Goal: Navigation & Orientation: Find specific page/section

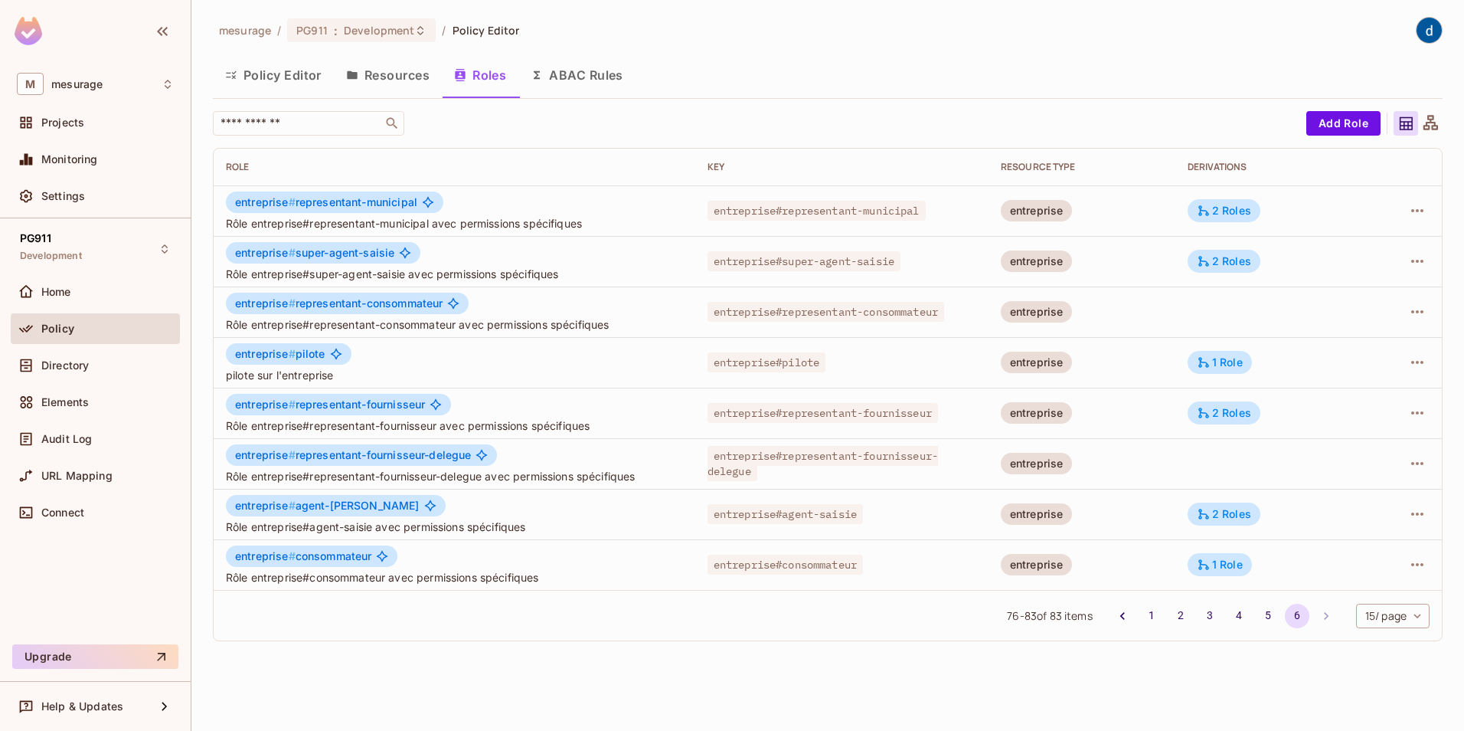
click at [54, 326] on span "Policy" at bounding box center [57, 328] width 33 height 12
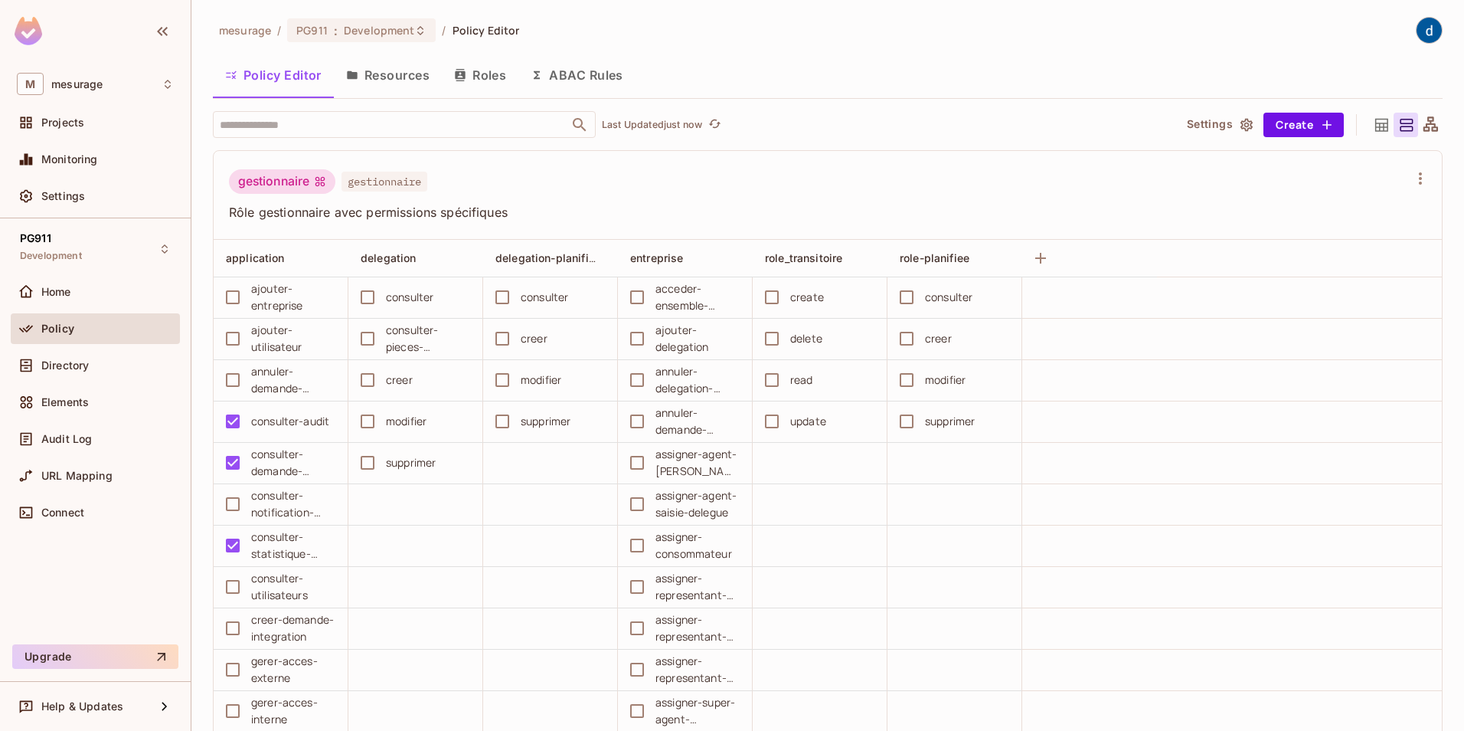
click at [385, 182] on span "gestionnaire" at bounding box center [385, 182] width 86 height 20
click at [372, 71] on button "Resources" at bounding box center [388, 75] width 108 height 38
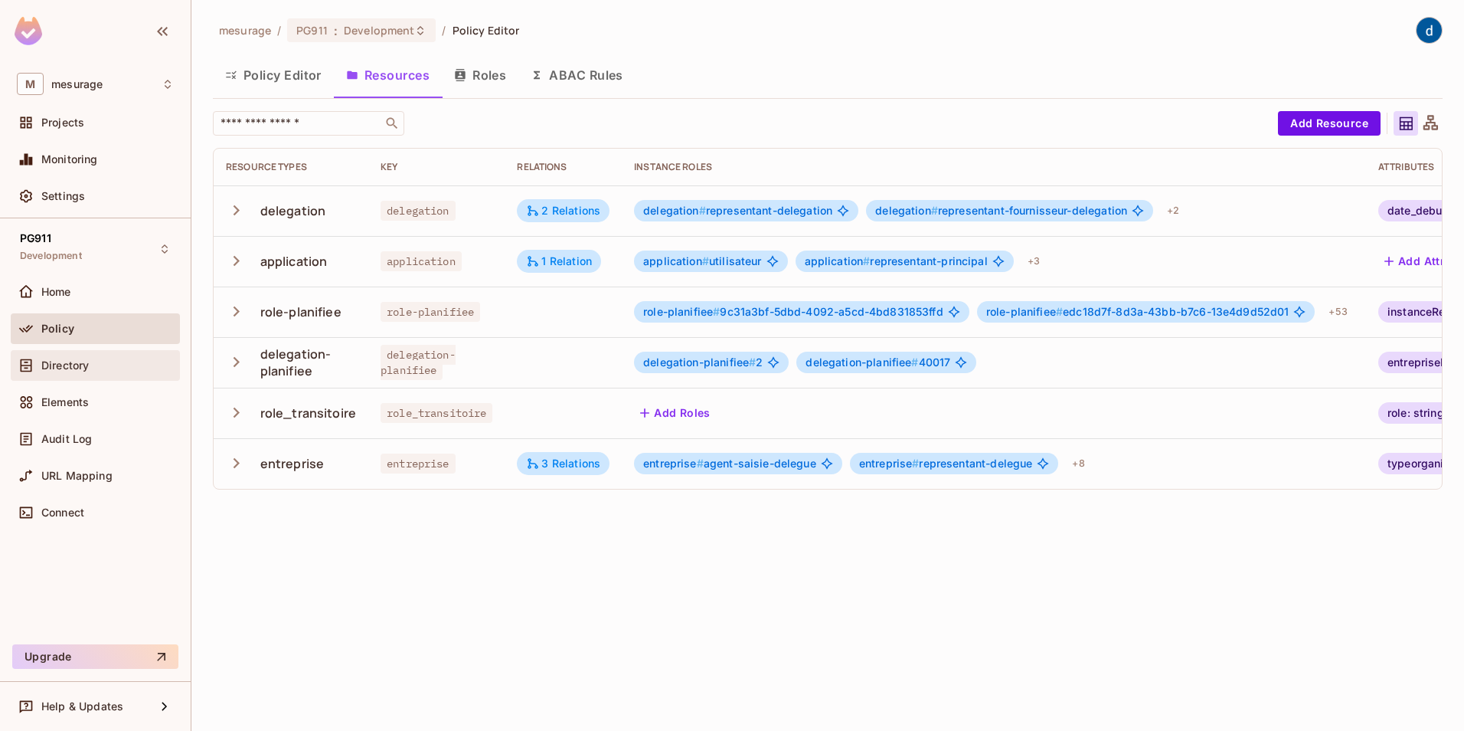
click at [79, 364] on span "Directory" at bounding box center [64, 365] width 47 height 12
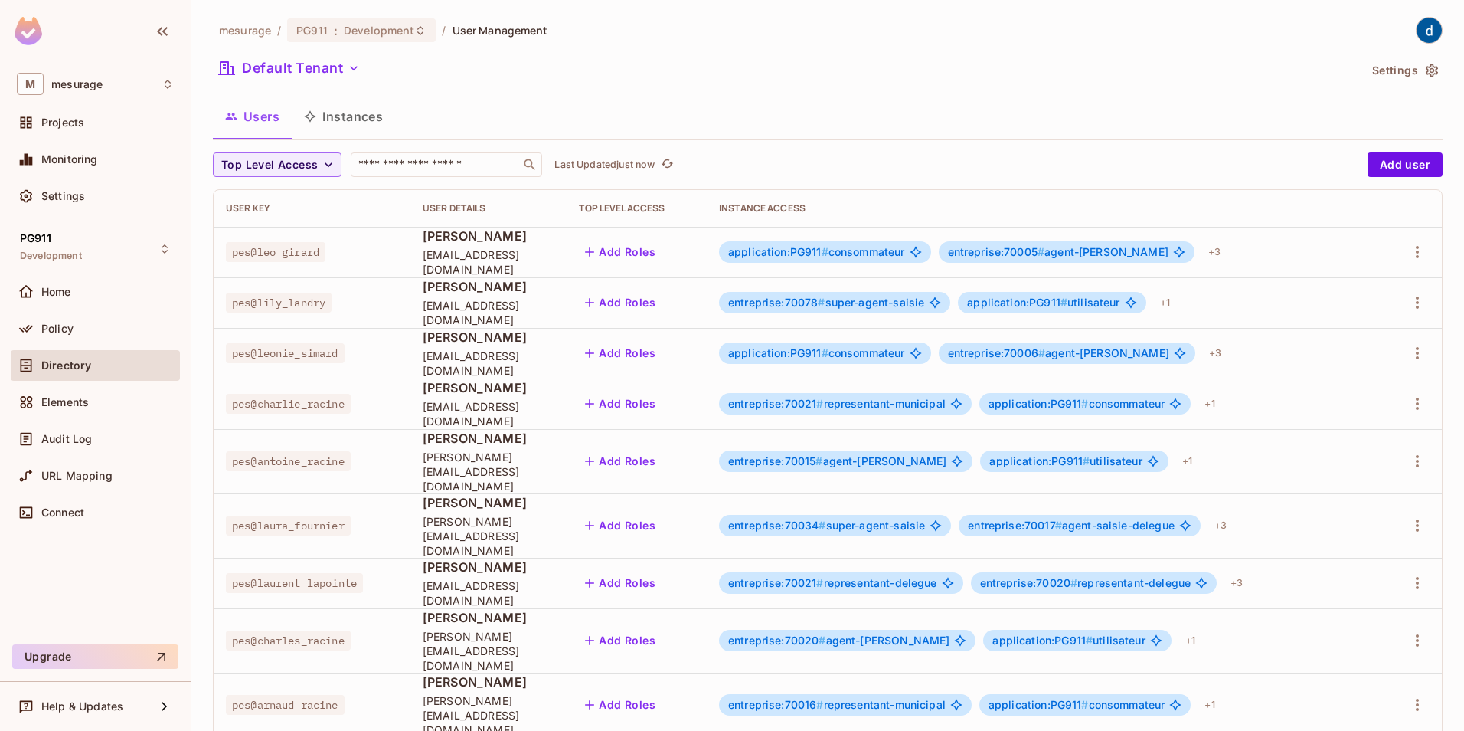
click at [351, 120] on button "Instances" at bounding box center [343, 116] width 103 height 38
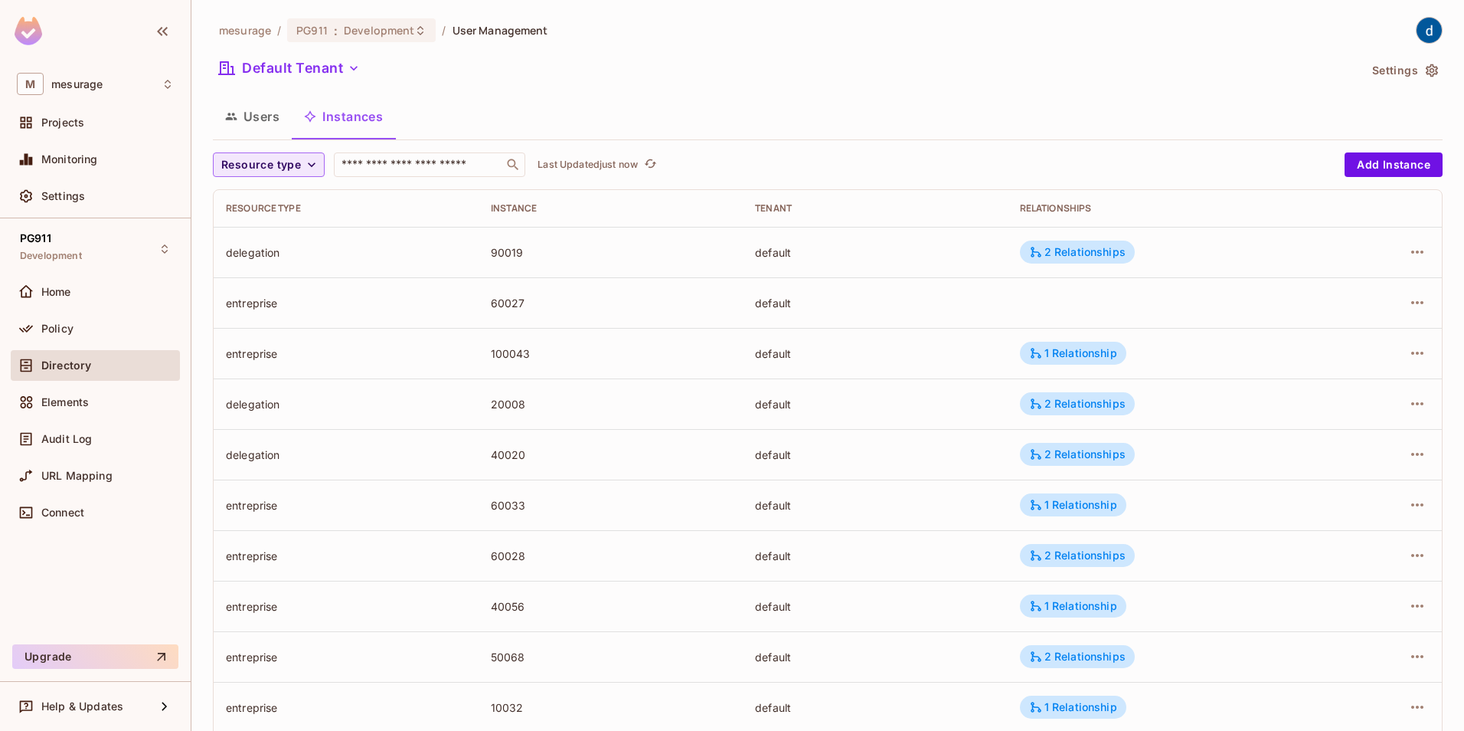
click at [288, 160] on span "Resource type" at bounding box center [261, 164] width 80 height 19
click at [266, 230] on span "application" at bounding box center [276, 232] width 102 height 15
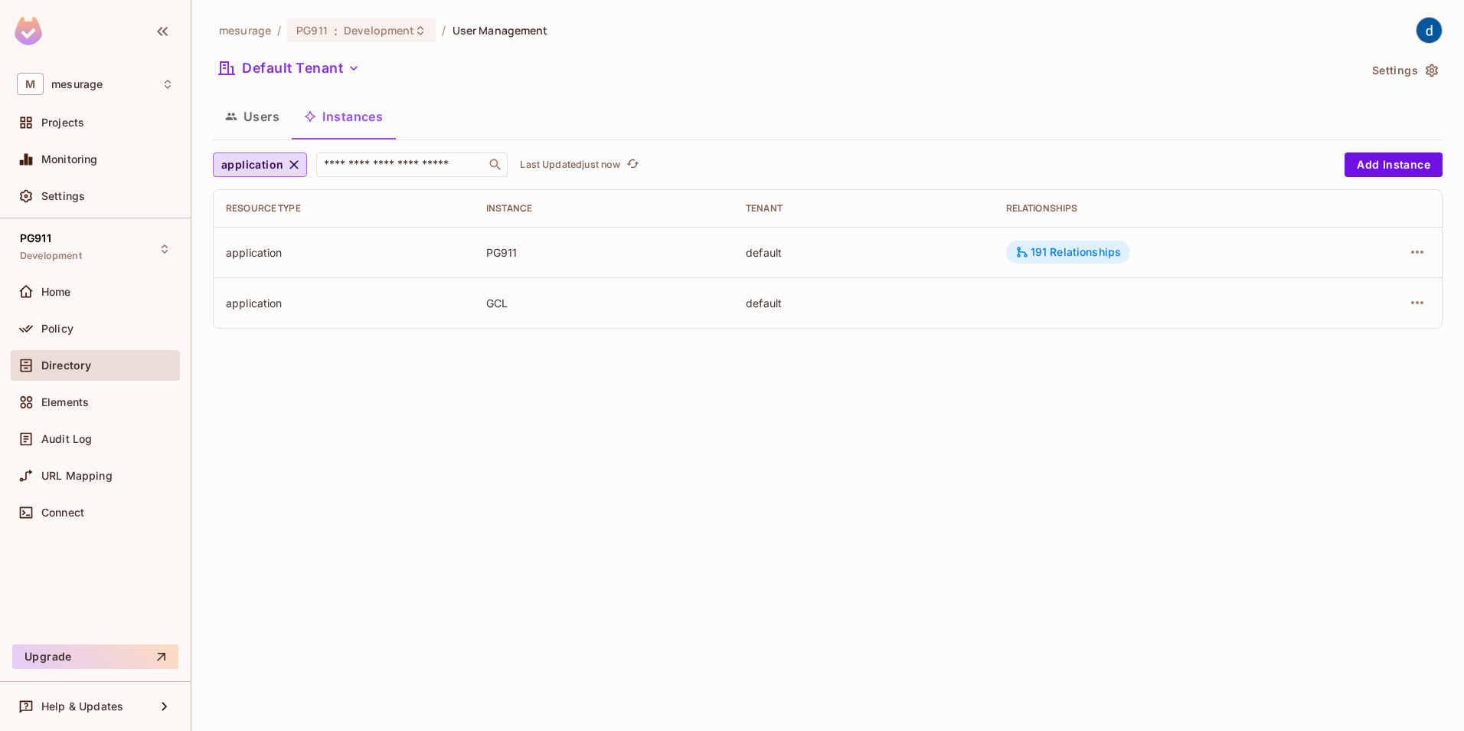
click at [1074, 251] on div "191 Relationships" at bounding box center [1068, 252] width 106 height 14
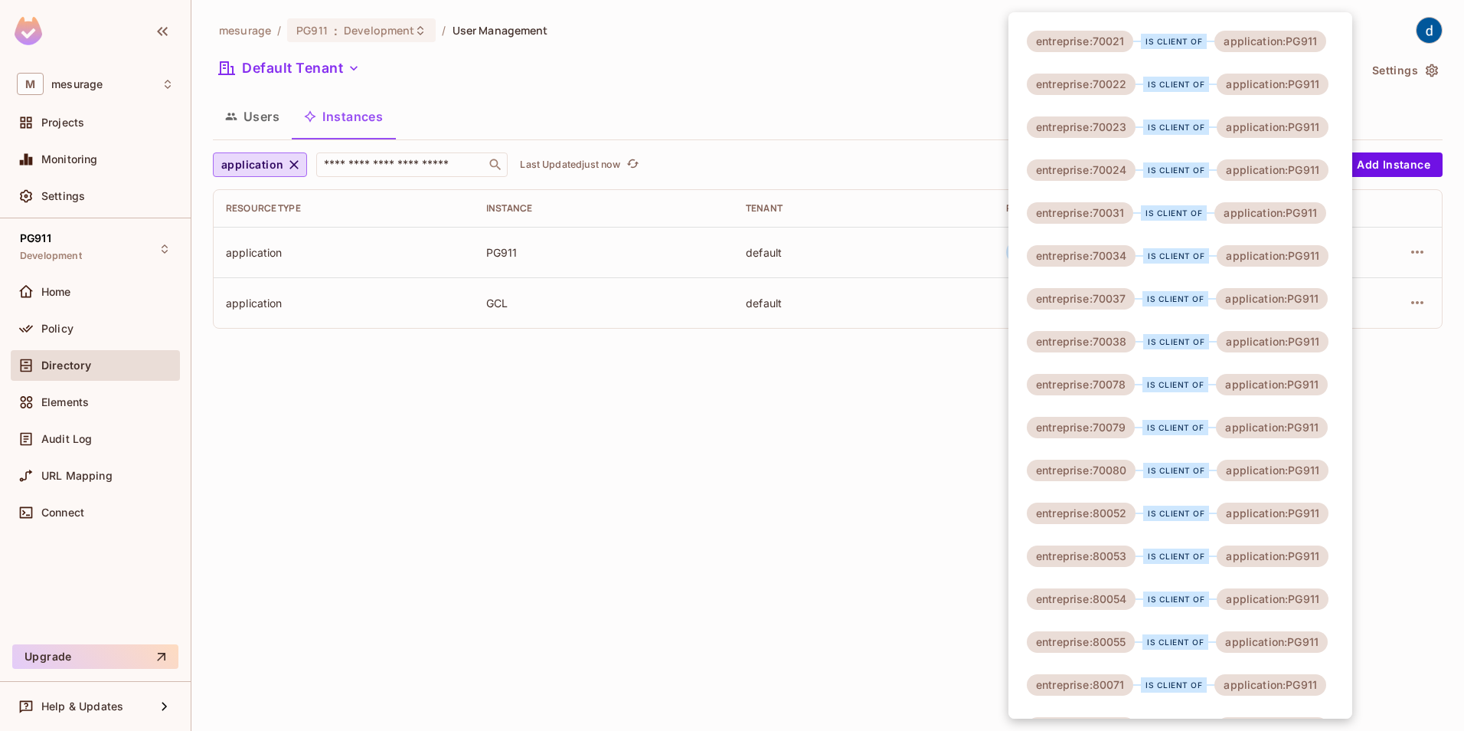
click at [702, 413] on div at bounding box center [732, 365] width 1464 height 731
